Goal: Transaction & Acquisition: Purchase product/service

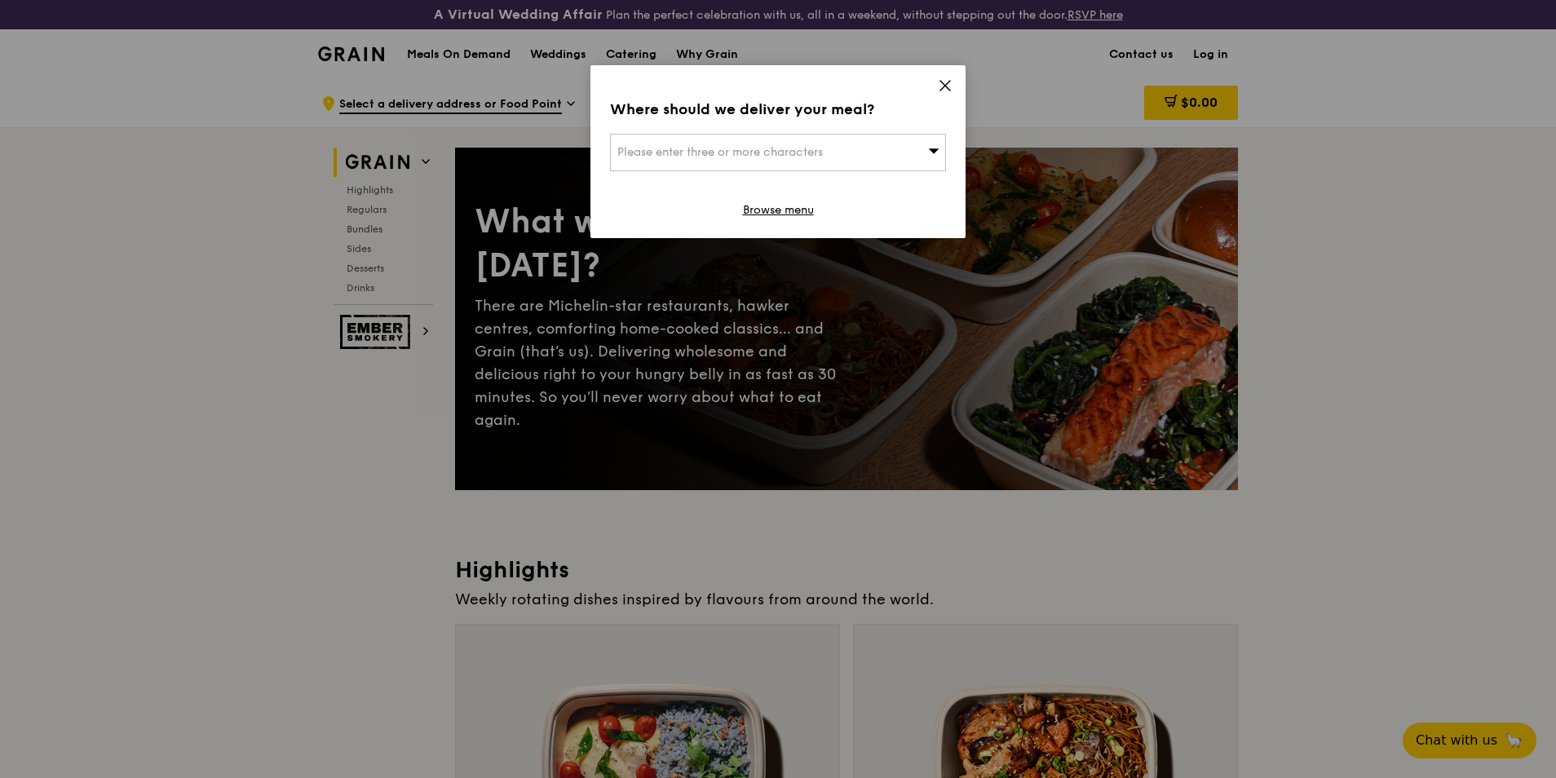
click at [948, 75] on div "Where should we deliver your meal? Please enter three or more characters Browse…" at bounding box center [777, 151] width 375 height 173
click at [948, 88] on icon at bounding box center [945, 86] width 10 height 10
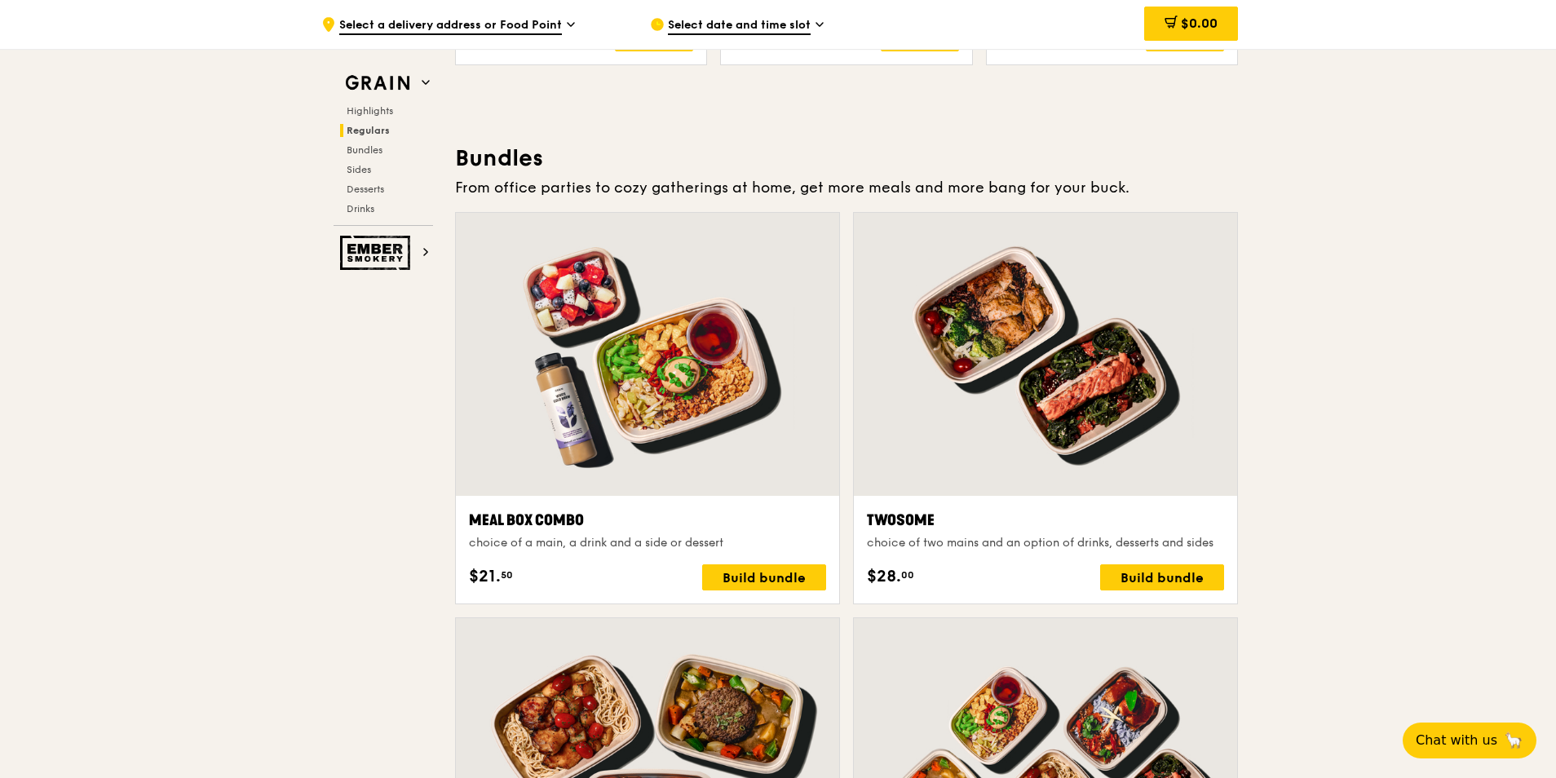
scroll to position [2277, 0]
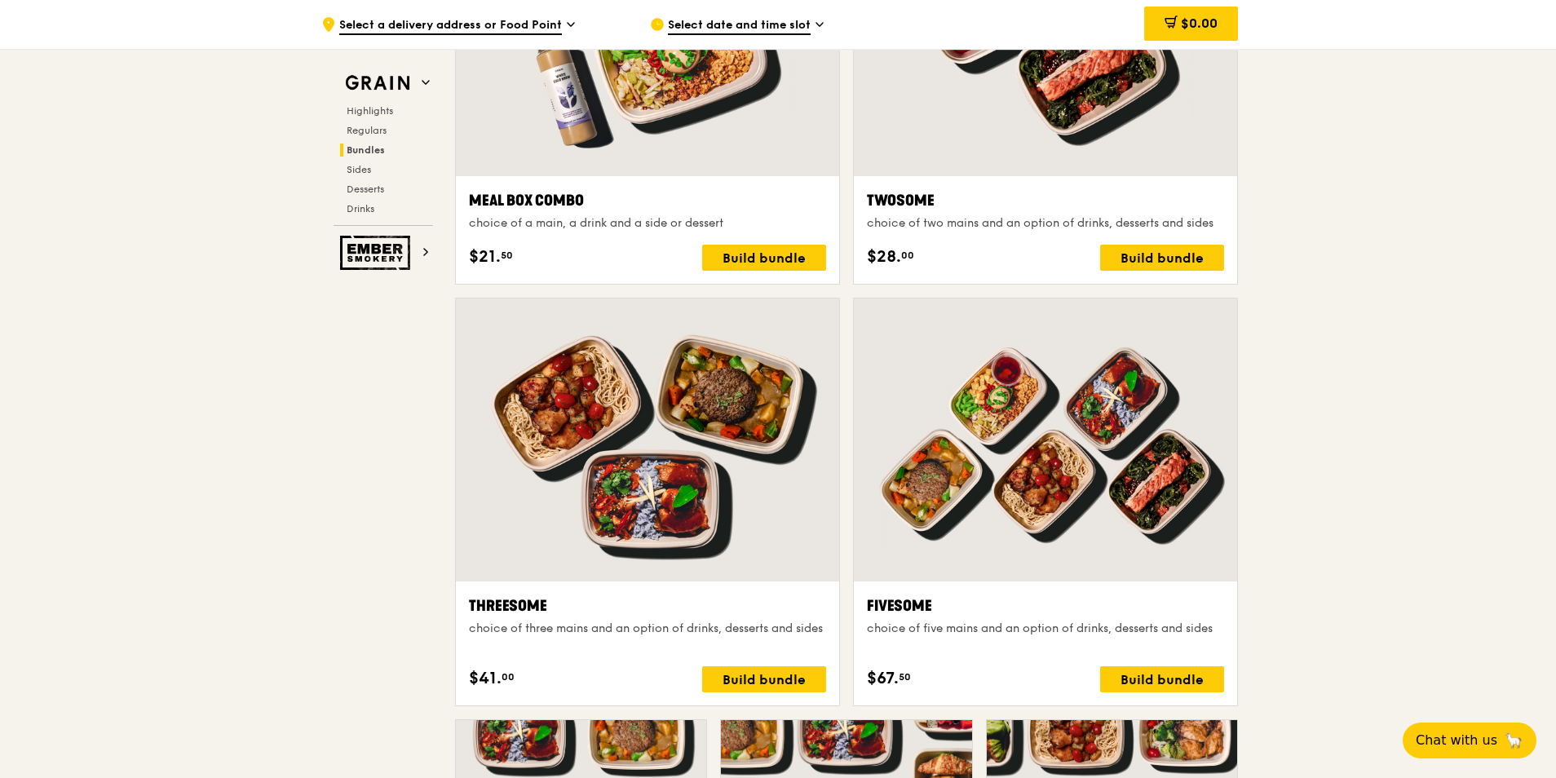
scroll to position [2521, 0]
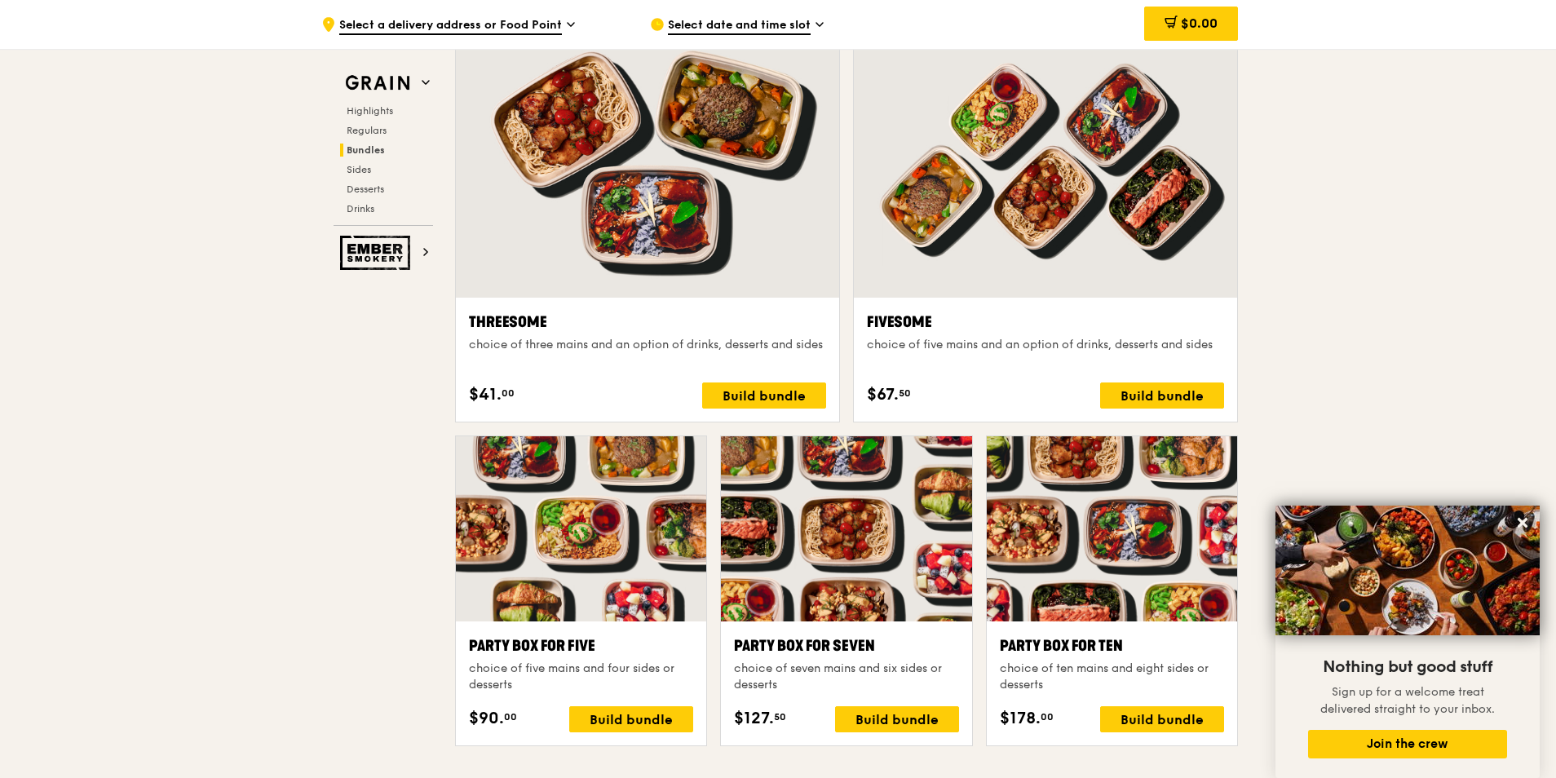
scroll to position [2603, 0]
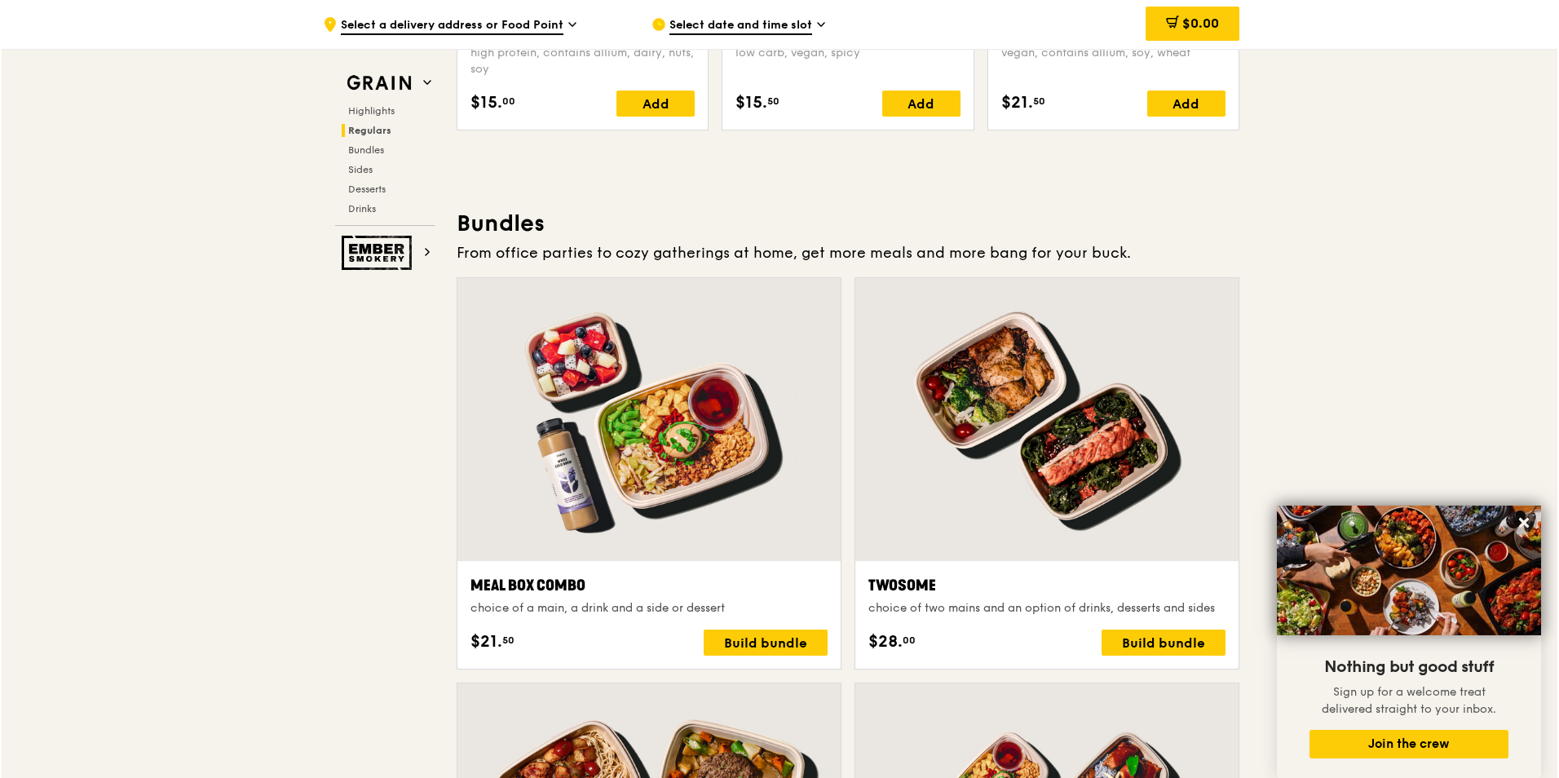
scroll to position [2195, 0]
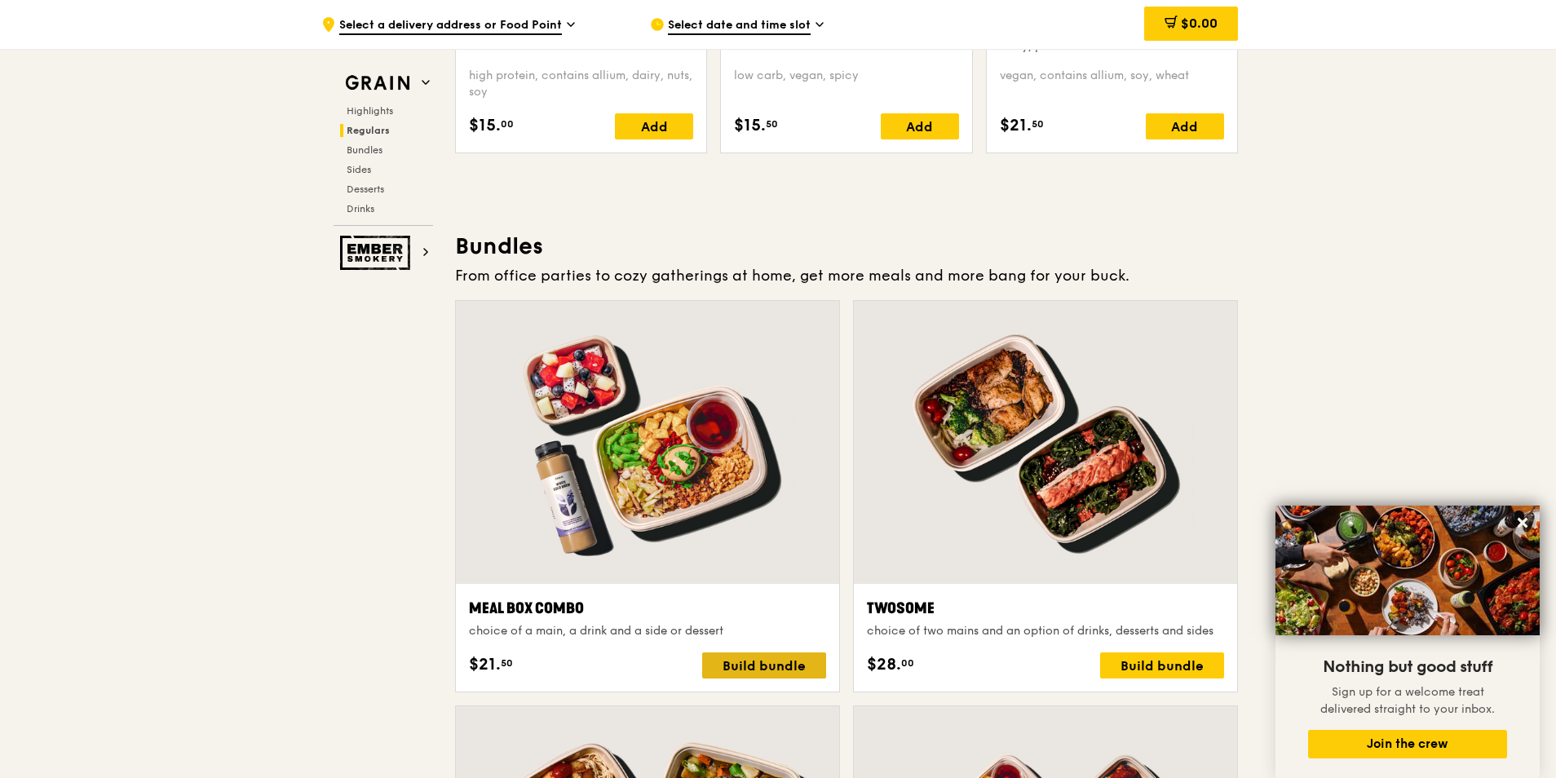
click at [789, 669] on div "Build bundle" at bounding box center [764, 665] width 124 height 26
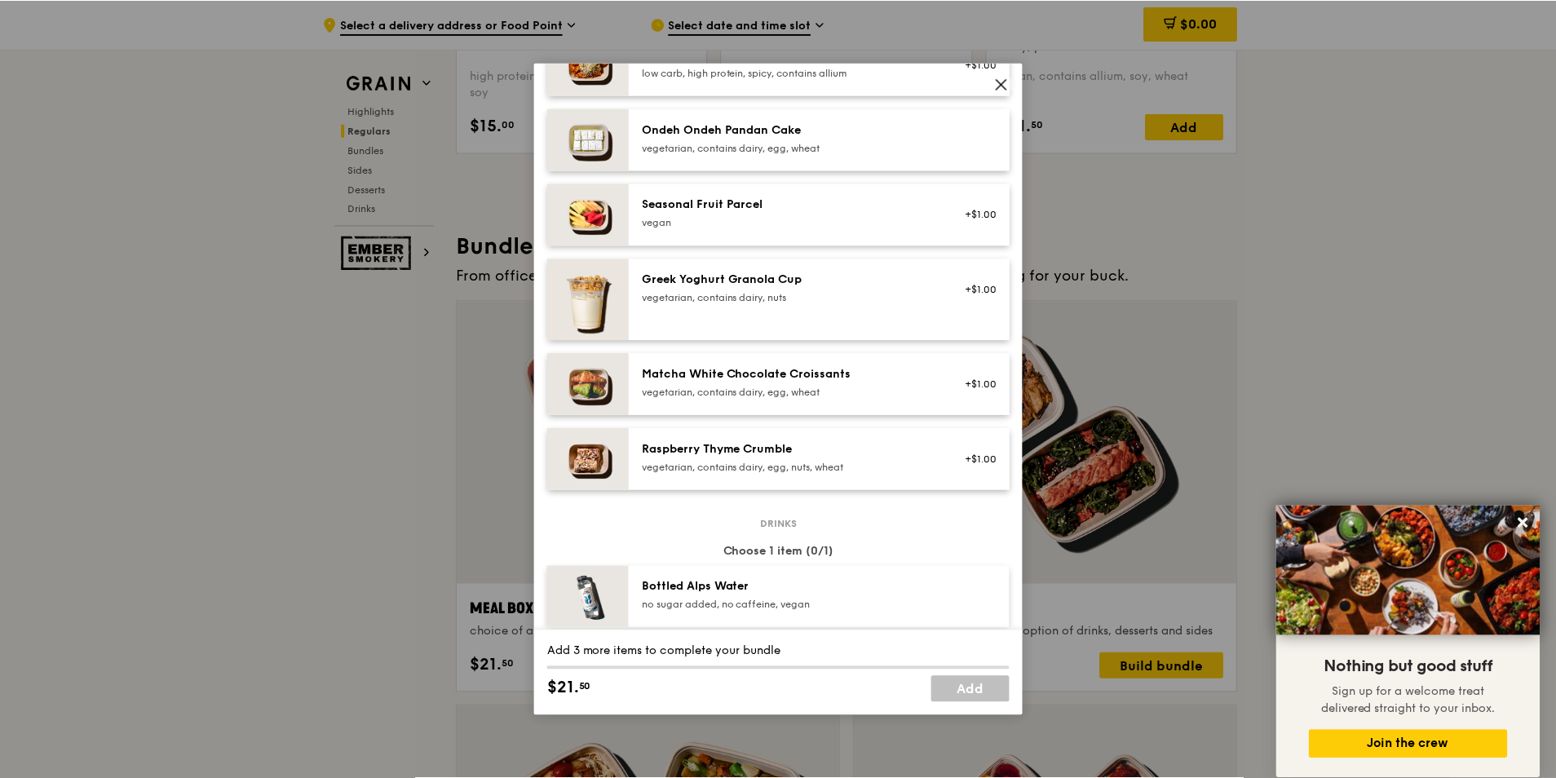
scroll to position [1214, 0]
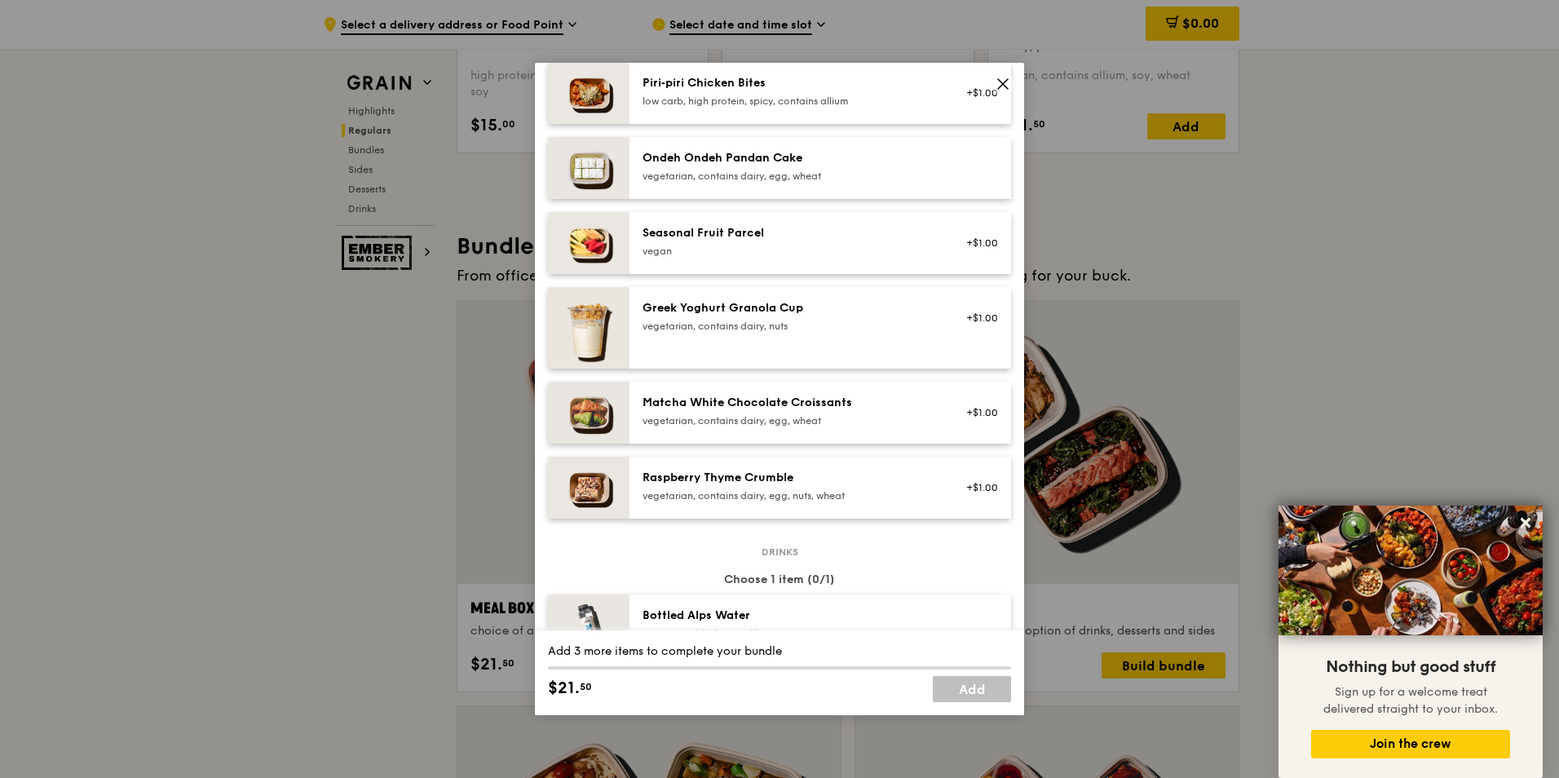
click at [1006, 77] on icon at bounding box center [1003, 84] width 15 height 15
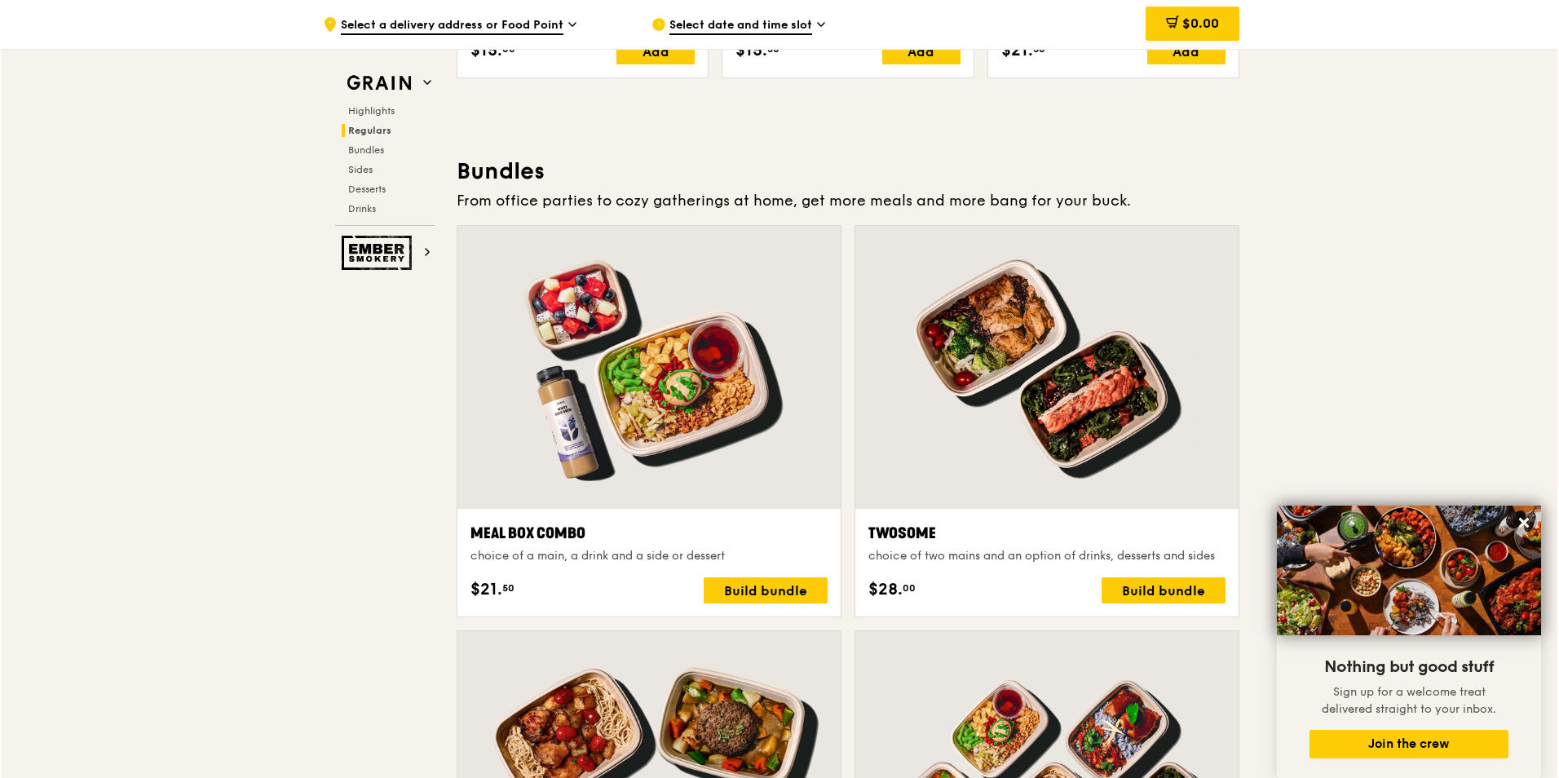
scroll to position [2283, 0]
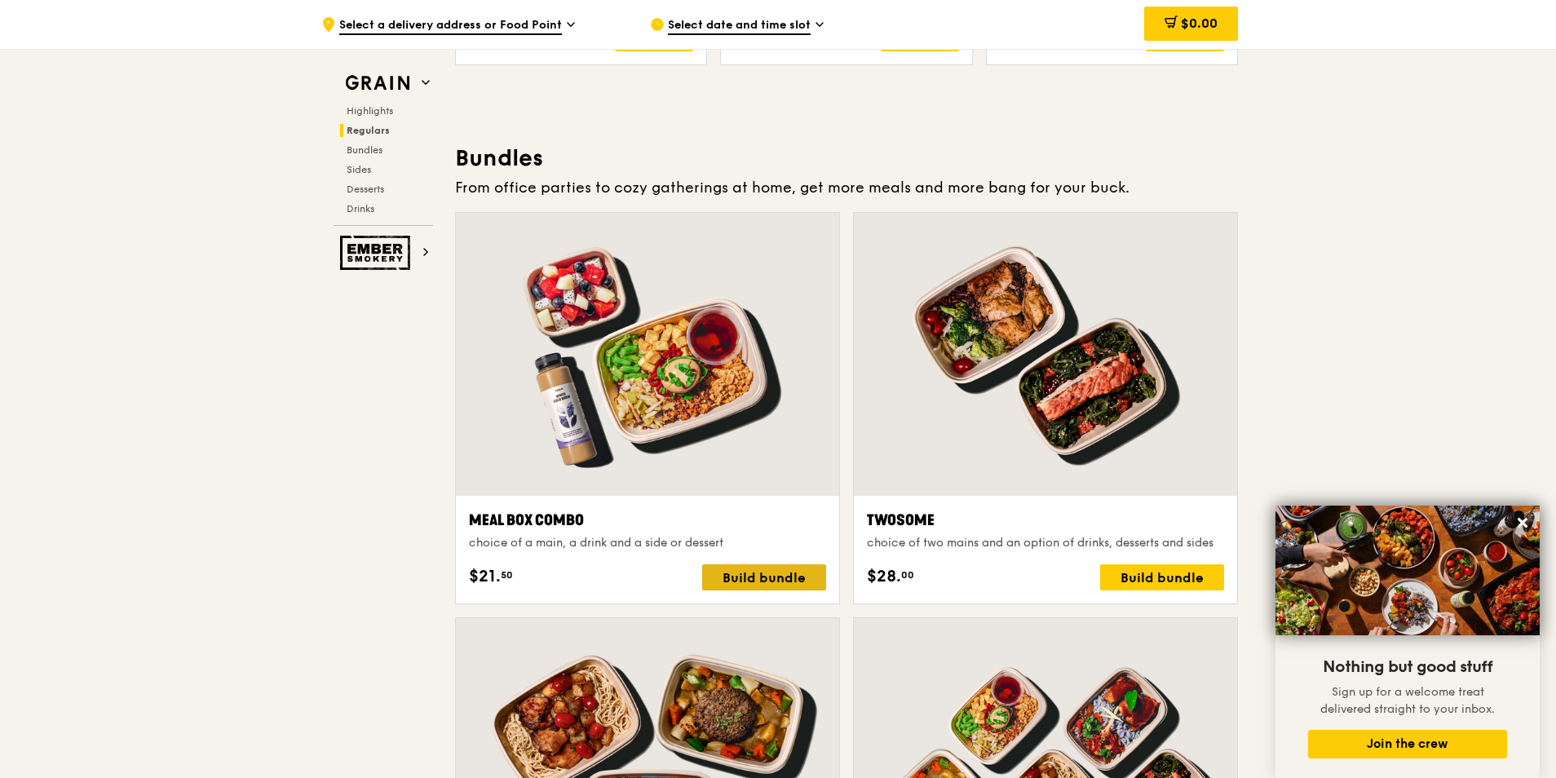
click at [730, 574] on div "Build bundle" at bounding box center [764, 577] width 124 height 26
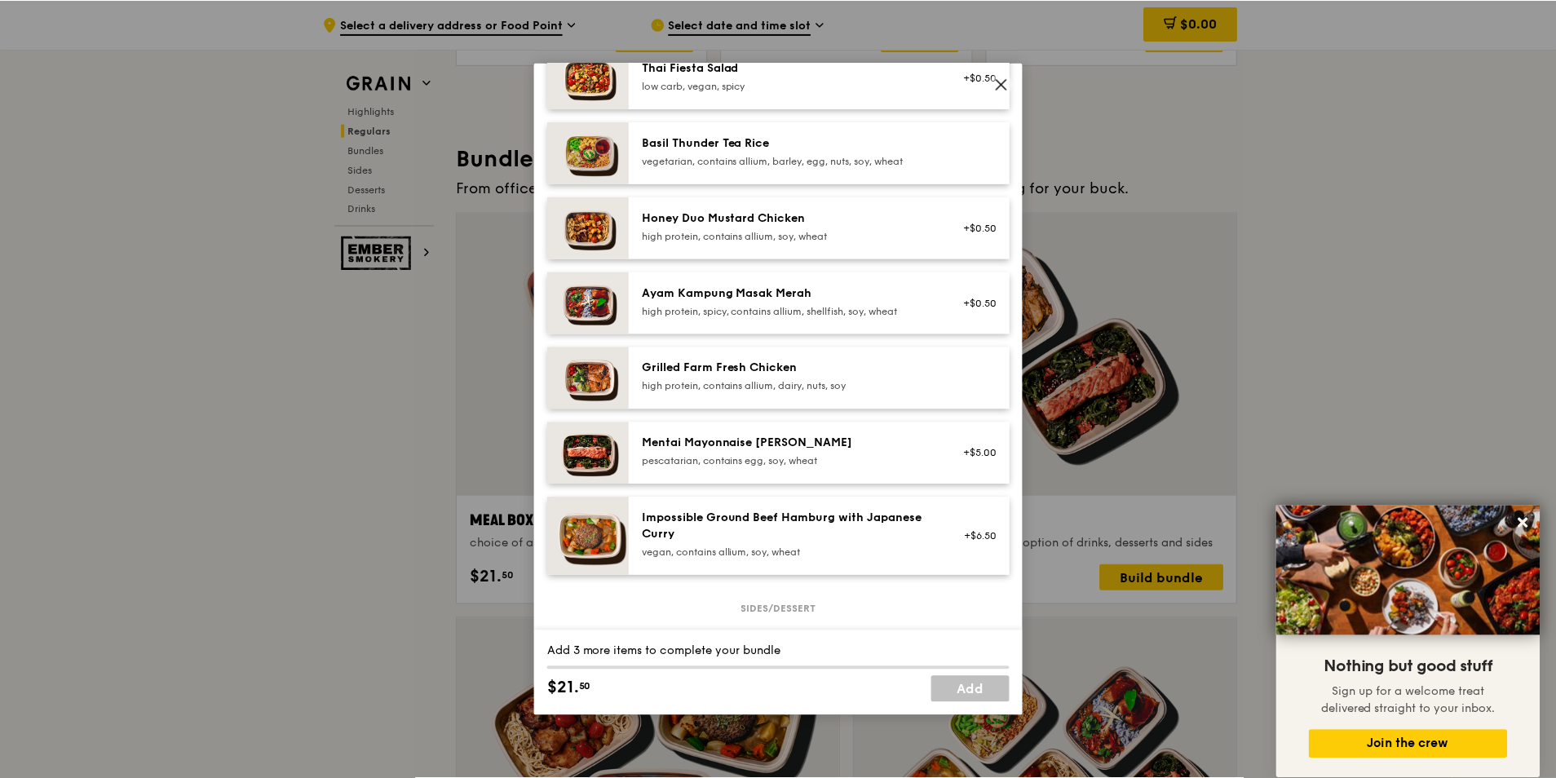
scroll to position [326, 0]
click at [835, 373] on div "Grilled Farm Fresh Chicken" at bounding box center [789, 367] width 293 height 16
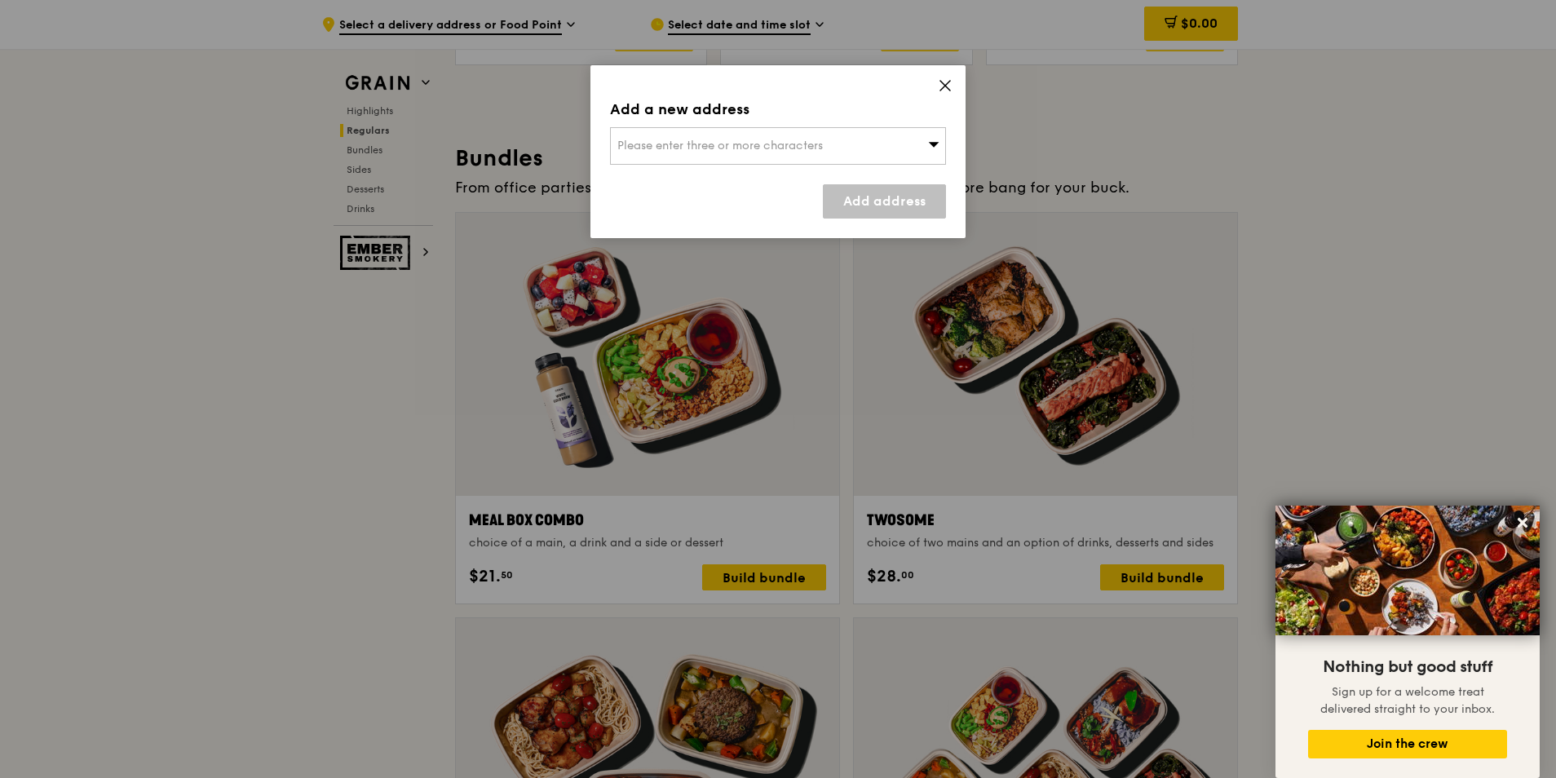
click at [939, 147] on div "Please enter three or more characters" at bounding box center [778, 146] width 336 height 38
click at [936, 92] on div "Add a new address Please enter three or more characters Please enter 3 or more …" at bounding box center [777, 151] width 375 height 173
click at [941, 85] on icon at bounding box center [945, 85] width 15 height 15
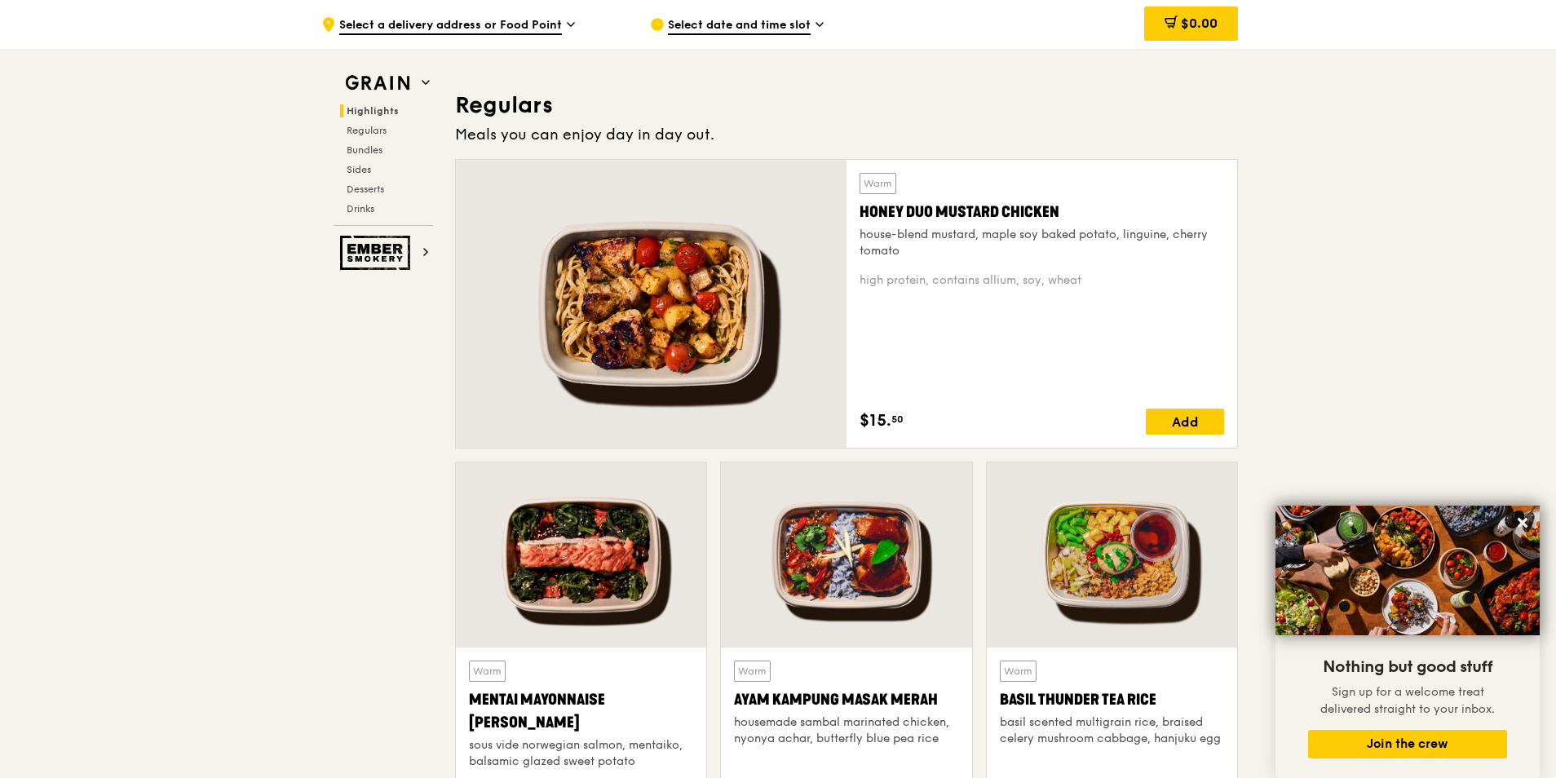
scroll to position [1549, 0]
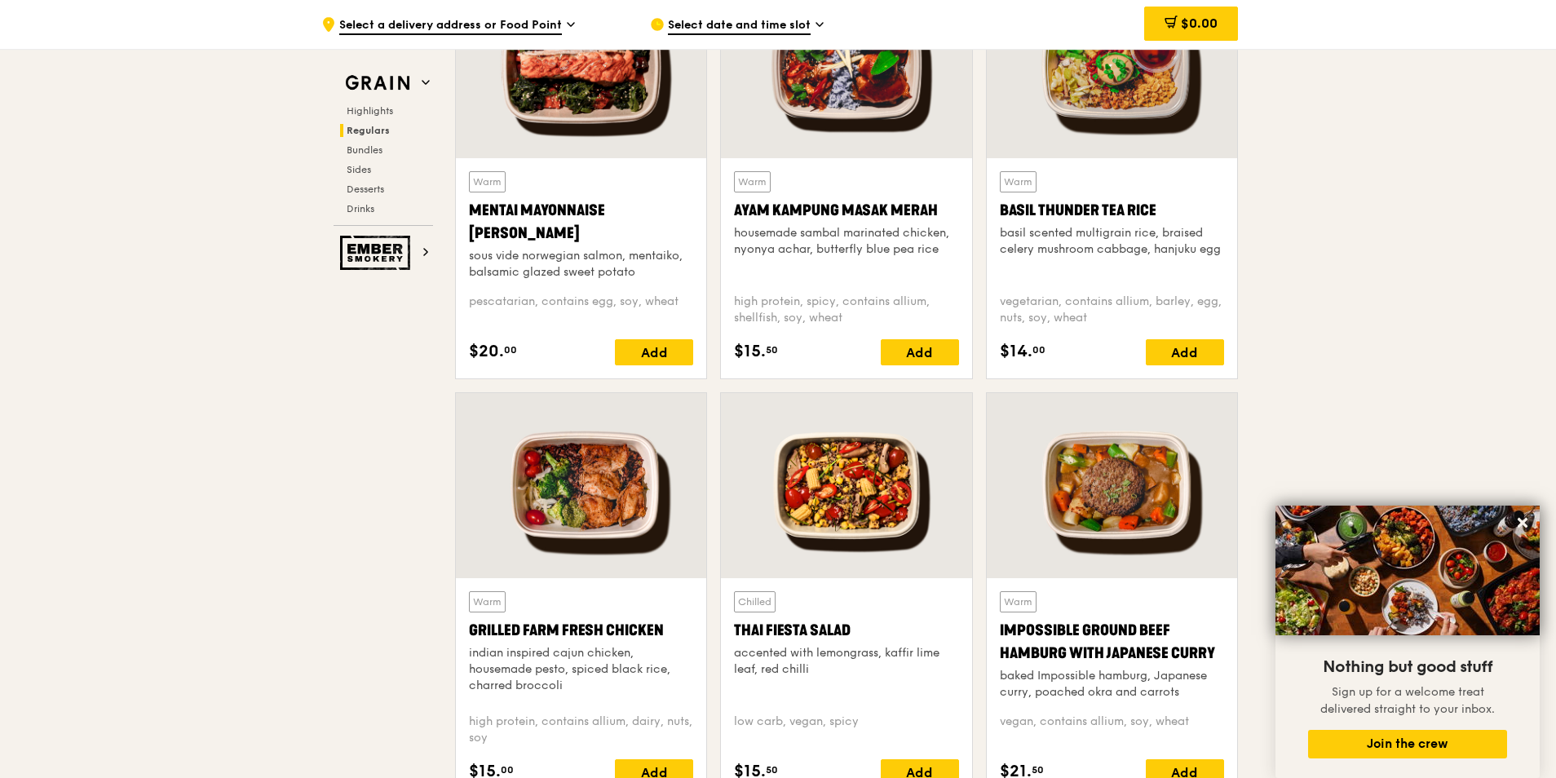
click at [634, 513] on div at bounding box center [581, 485] width 250 height 185
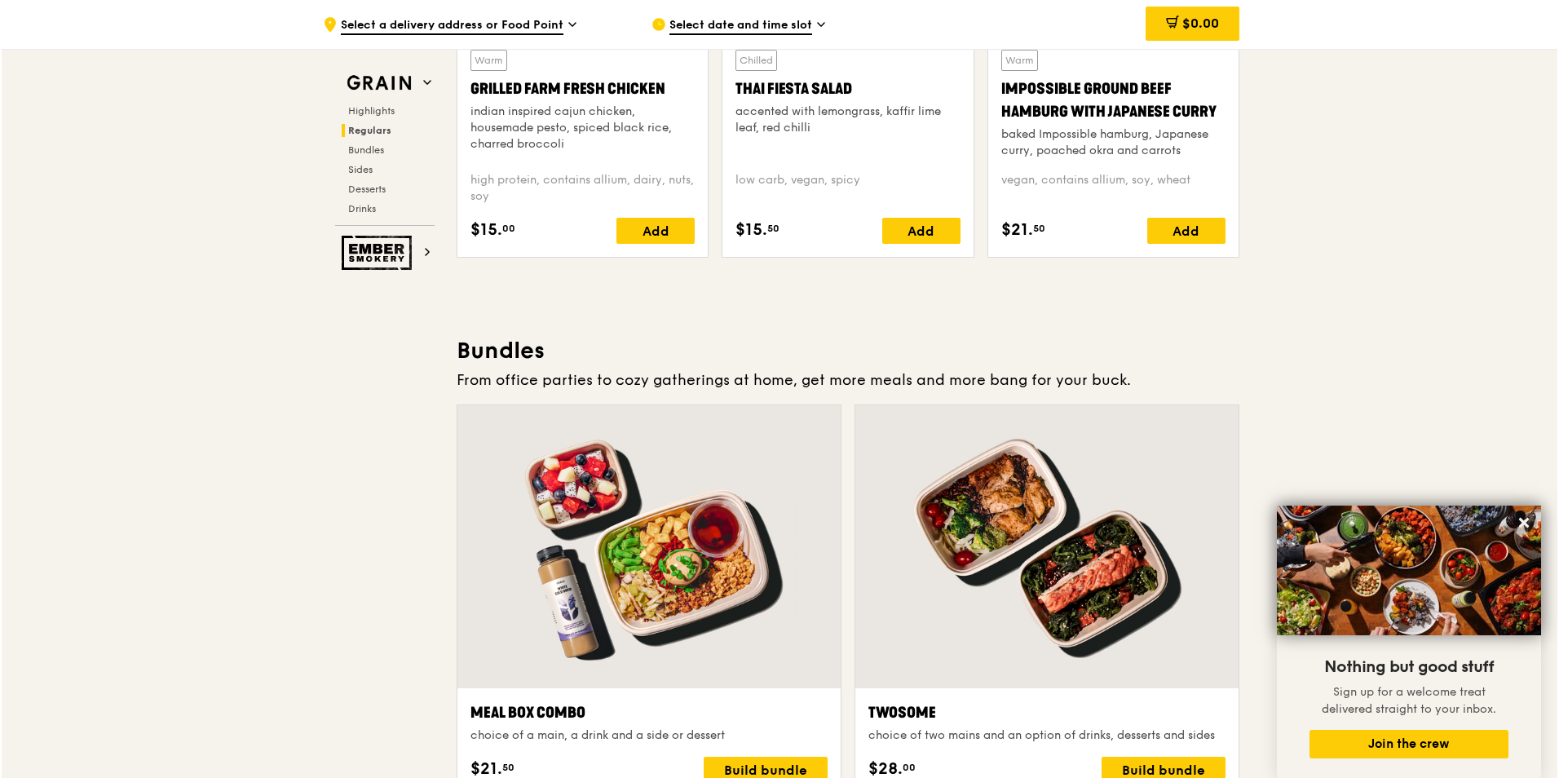
scroll to position [2202, 0]
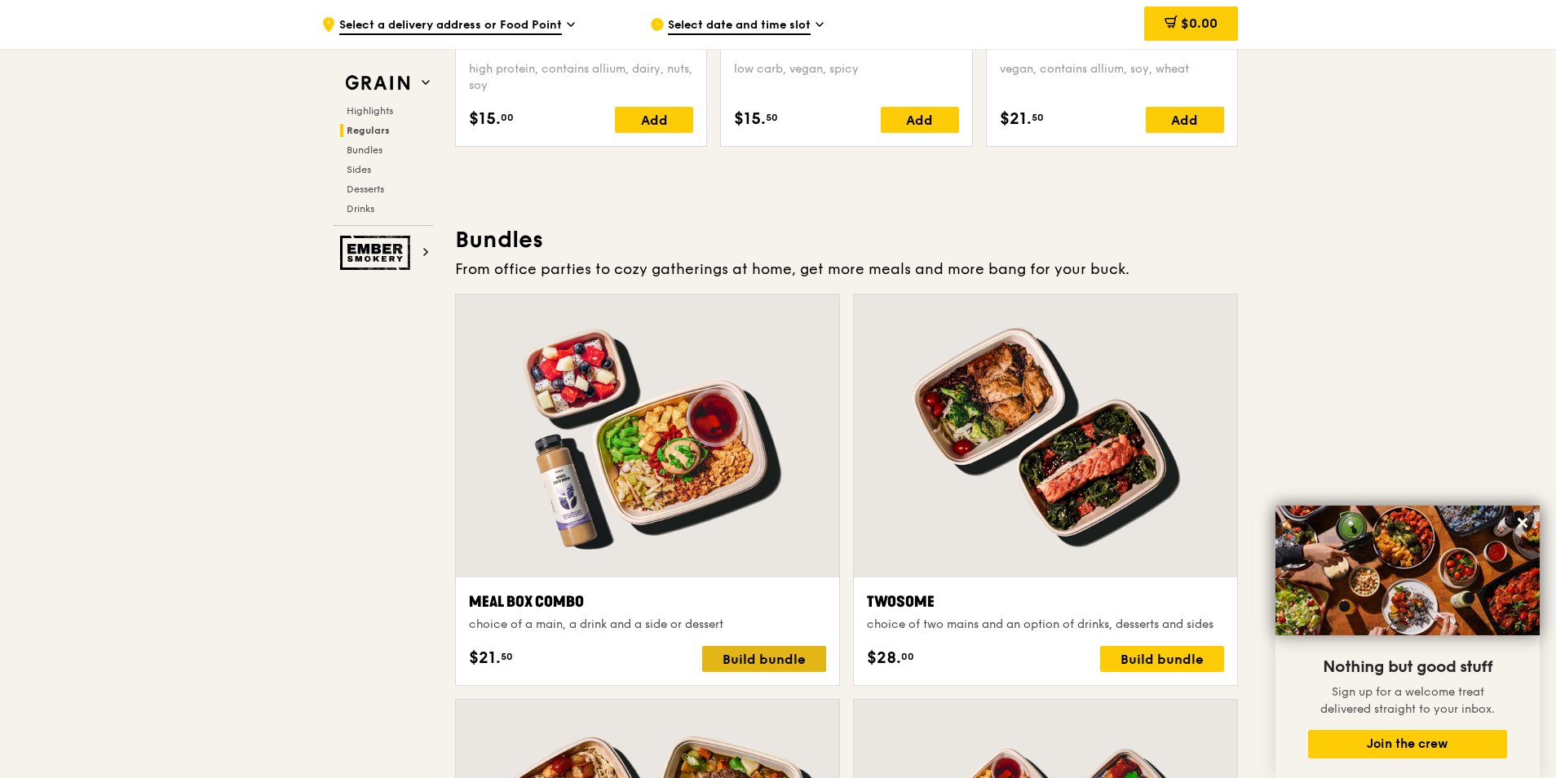
click at [747, 657] on div "Build bundle" at bounding box center [764, 659] width 124 height 26
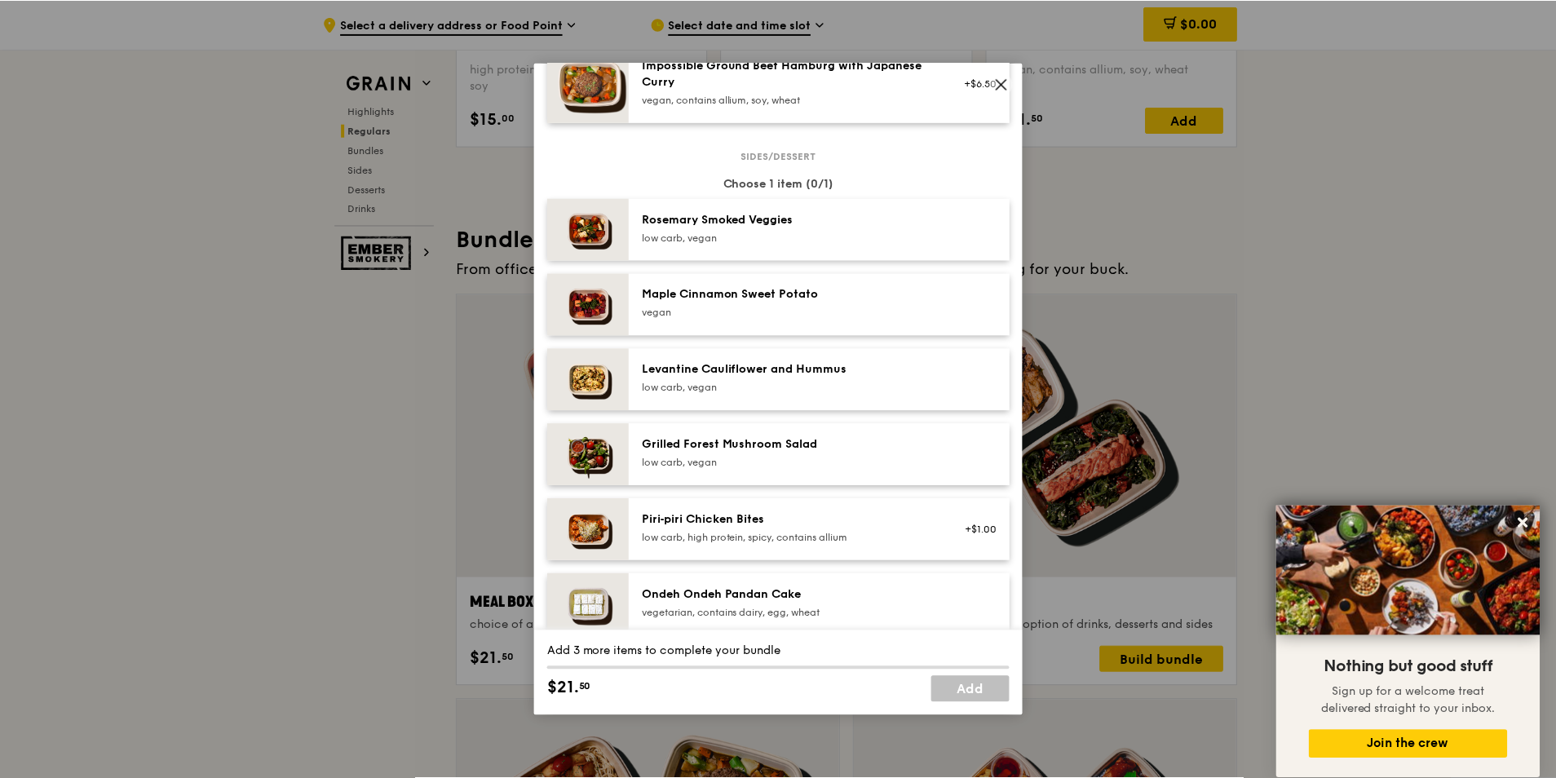
scroll to position [806, 0]
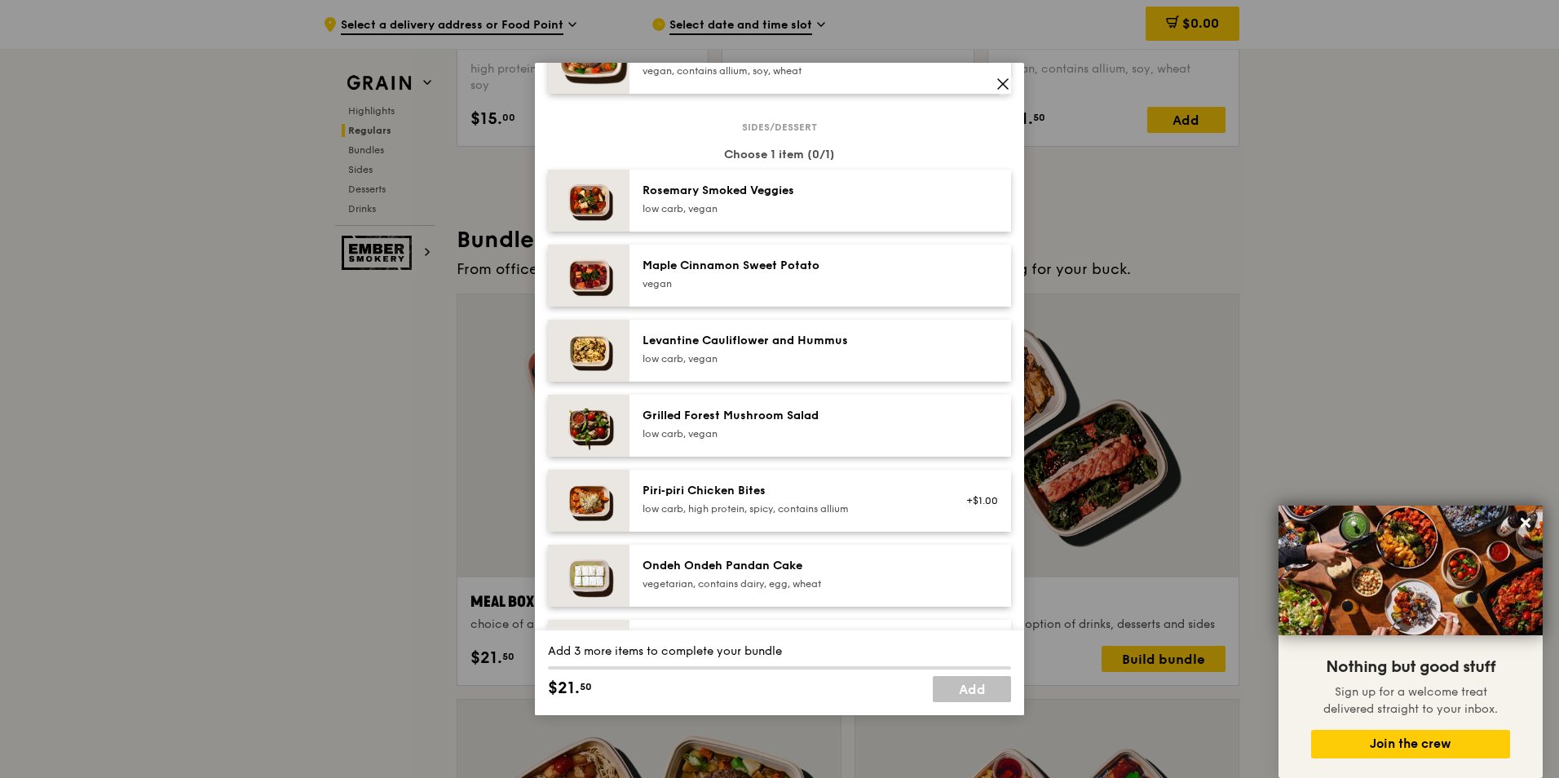
click at [780, 440] on div "low carb, vegan" at bounding box center [789, 433] width 293 height 13
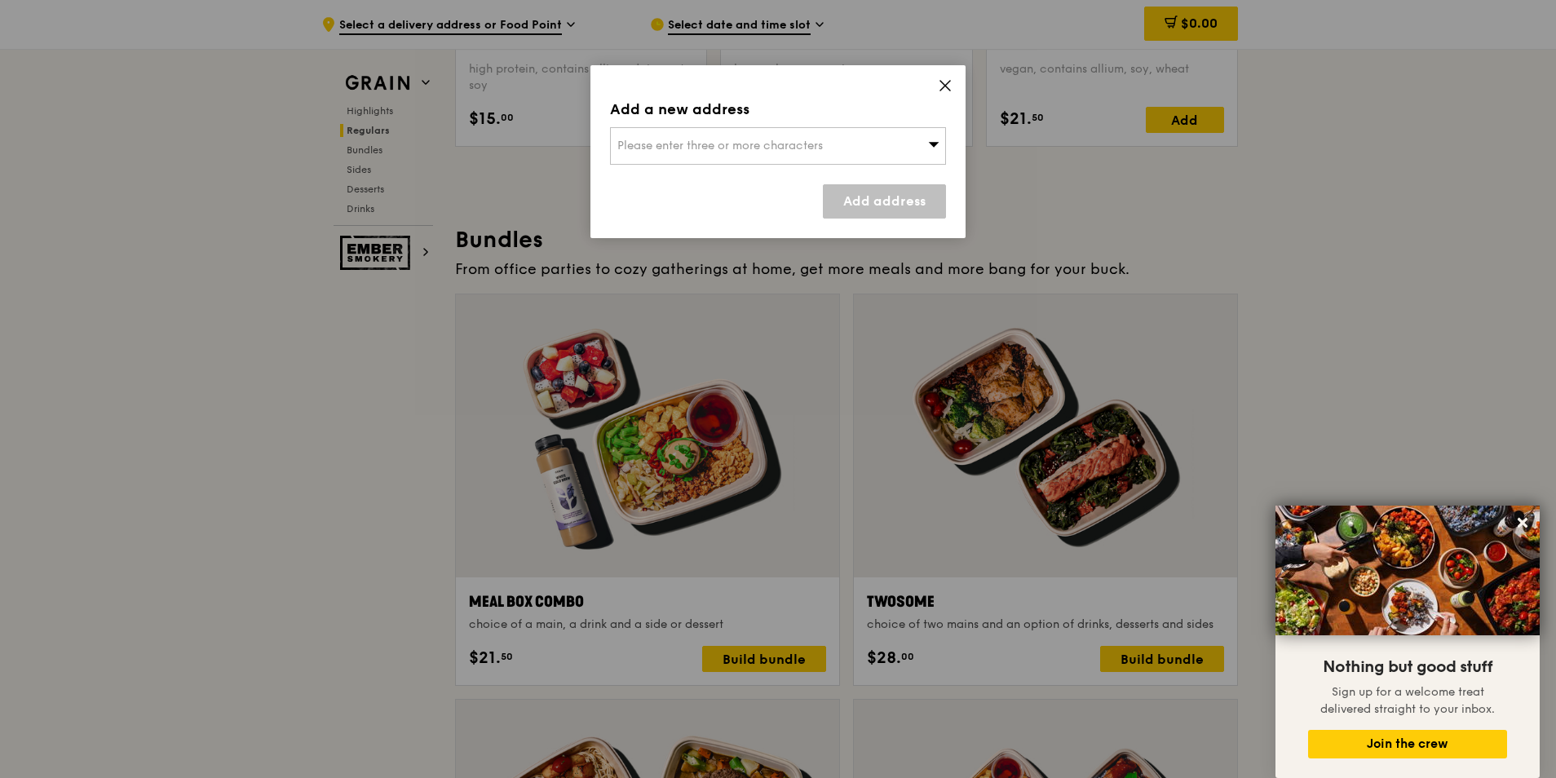
click at [950, 77] on div "Add a new address Please enter three or more characters Add address" at bounding box center [777, 151] width 375 height 173
click at [943, 80] on icon at bounding box center [945, 85] width 15 height 15
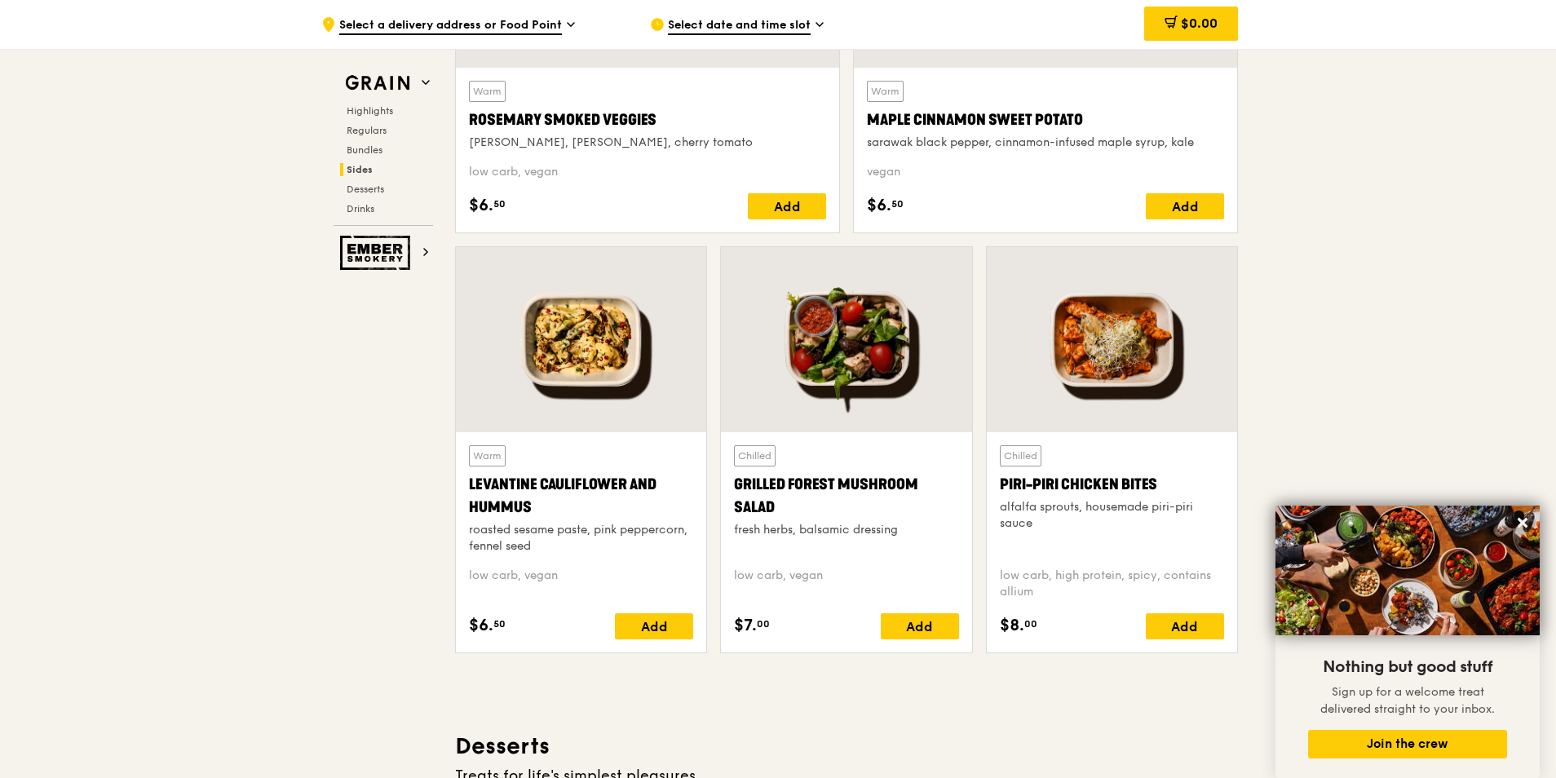
scroll to position [3588, 0]
